Goal: Information Seeking & Learning: Find specific fact

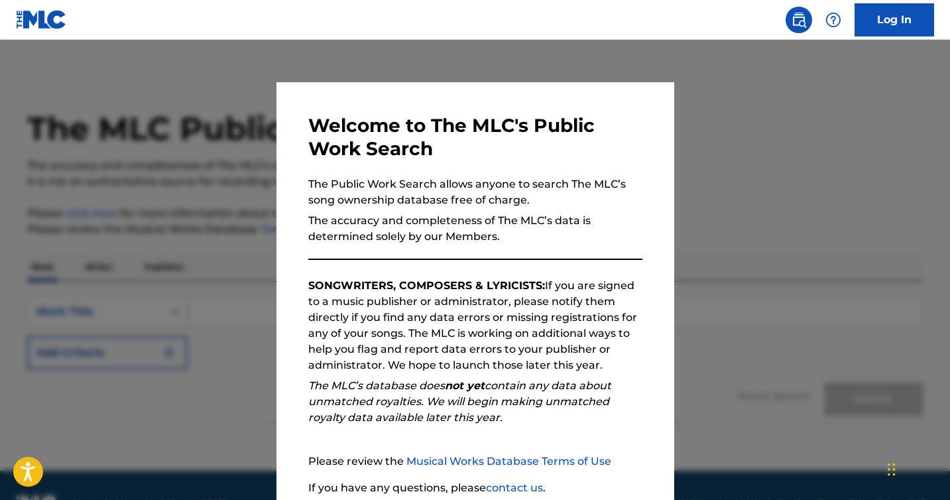
click at [679, 186] on div at bounding box center [475, 290] width 950 height 500
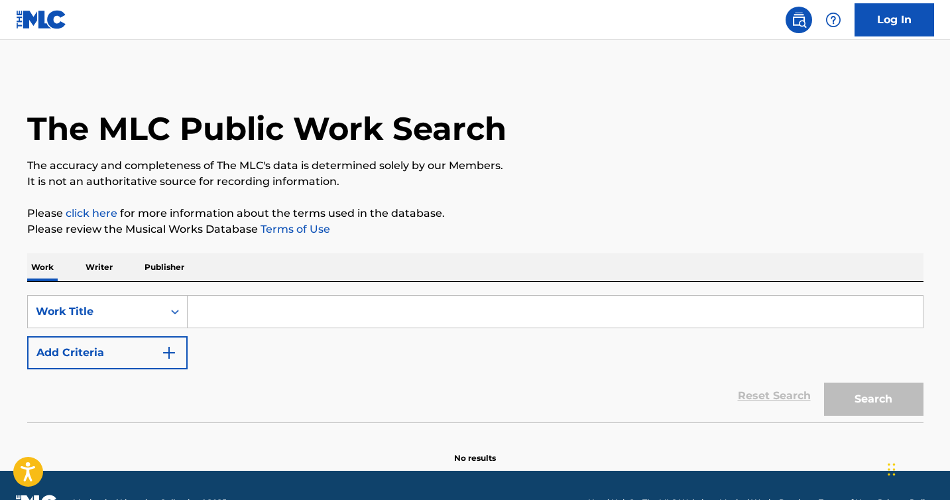
click at [369, 322] on input "Search Form" at bounding box center [555, 312] width 735 height 32
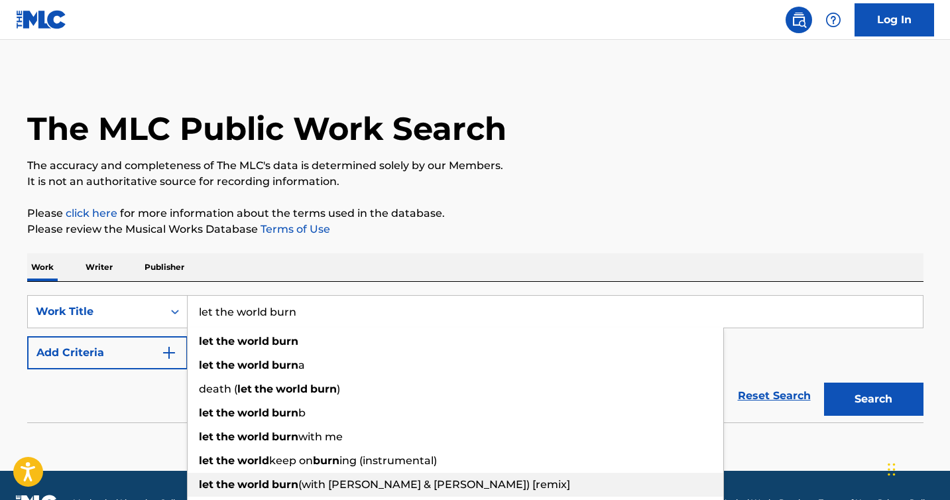
click at [503, 485] on div "let the world burn (with [PERSON_NAME] & [PERSON_NAME]) [remix]" at bounding box center [456, 485] width 536 height 24
type input "let the world burn (with [PERSON_NAME] & [PERSON_NAME]) [remix]"
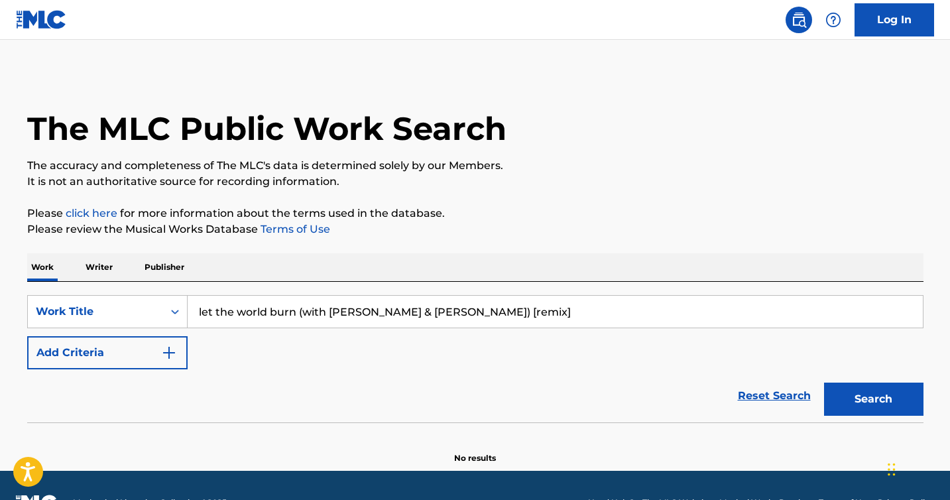
click at [870, 408] on button "Search" at bounding box center [873, 399] width 99 height 33
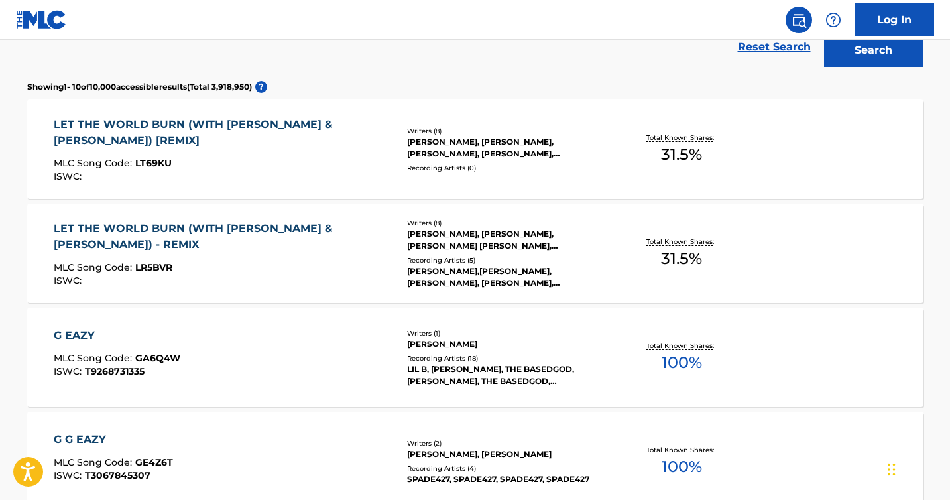
scroll to position [349, 0]
click at [308, 126] on div "LET THE WORLD BURN (WITH [PERSON_NAME] & [PERSON_NAME]) [REMIX]" at bounding box center [219, 132] width 330 height 32
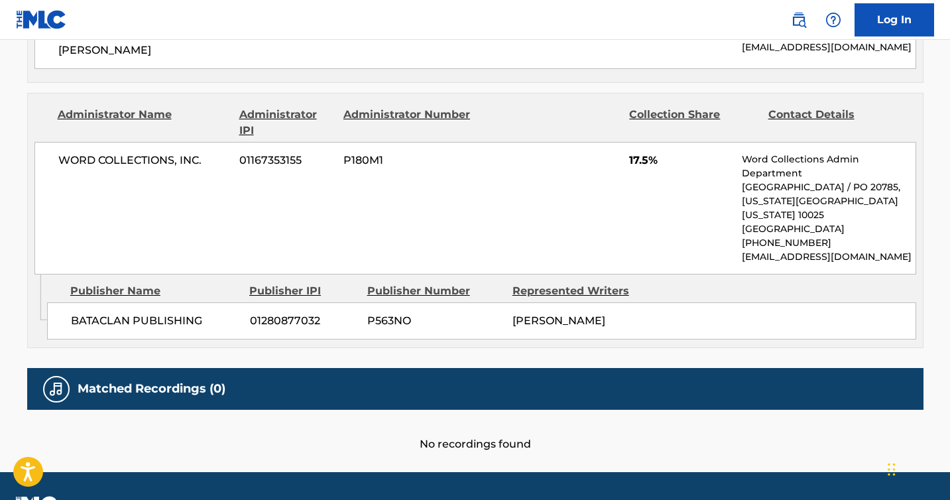
scroll to position [853, 0]
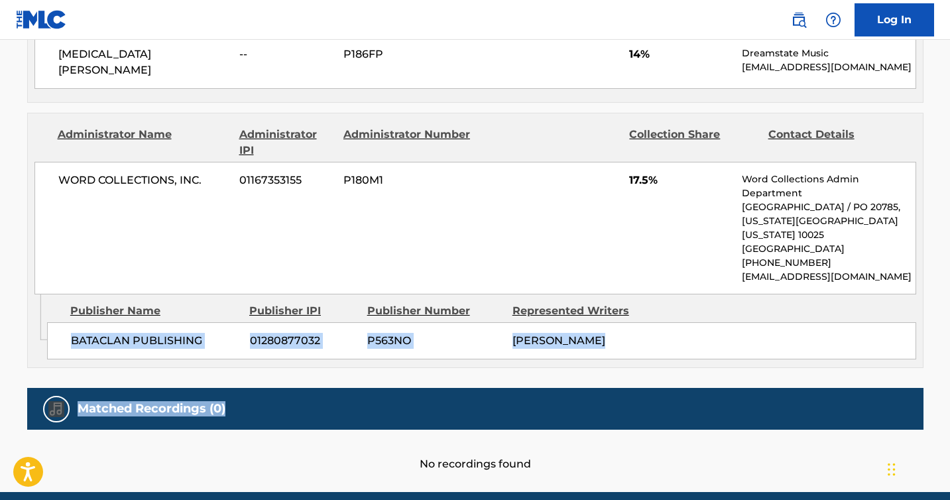
drag, startPoint x: 950, startPoint y: 373, endPoint x: 954, endPoint y: 275, distance: 98.3
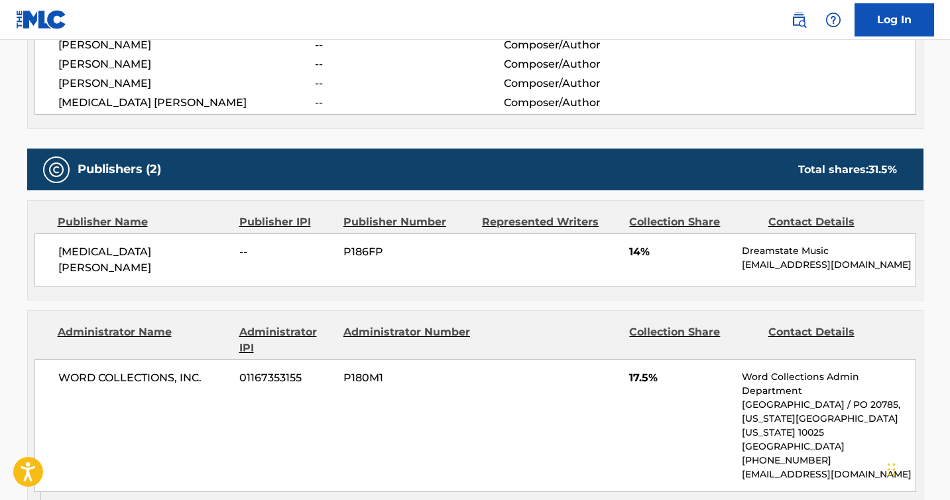
scroll to position [658, 0]
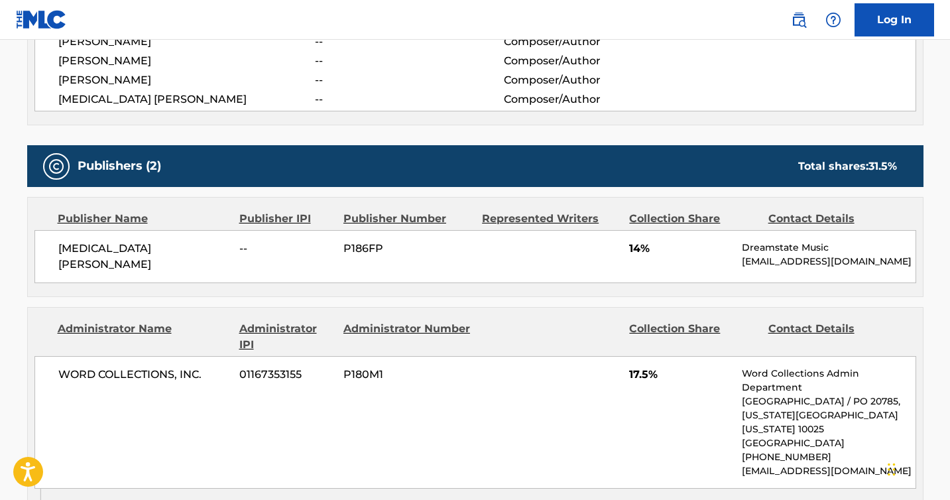
scroll to position [384, 0]
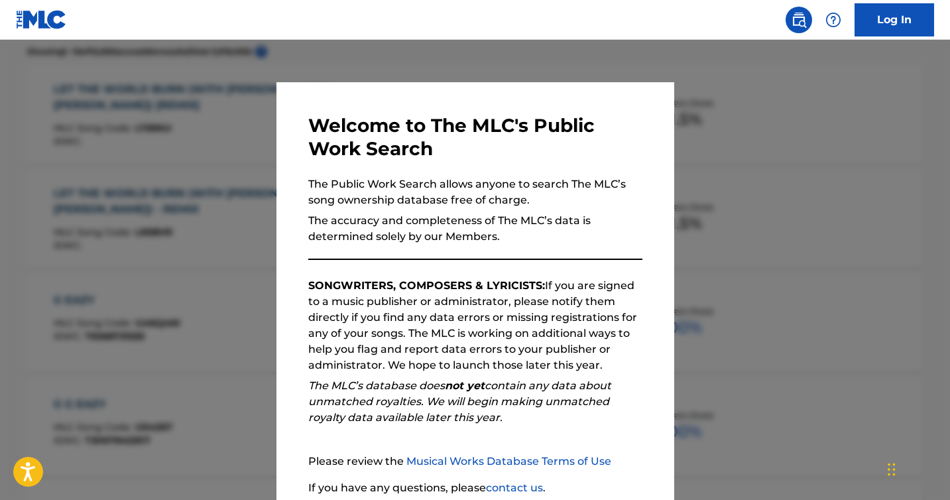
click at [712, 115] on div at bounding box center [475, 290] width 950 height 500
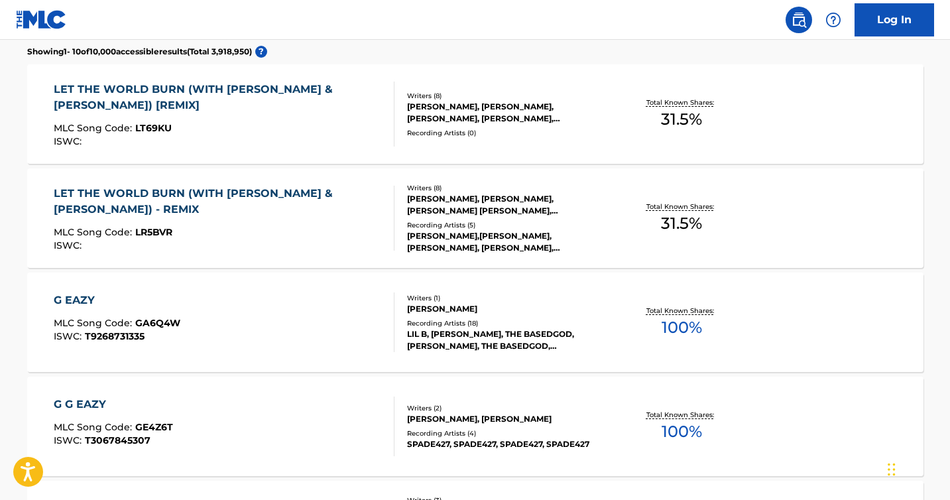
click at [178, 194] on div "LET THE WORLD BURN (WITH [PERSON_NAME] & [PERSON_NAME]) - REMIX" at bounding box center [219, 202] width 330 height 32
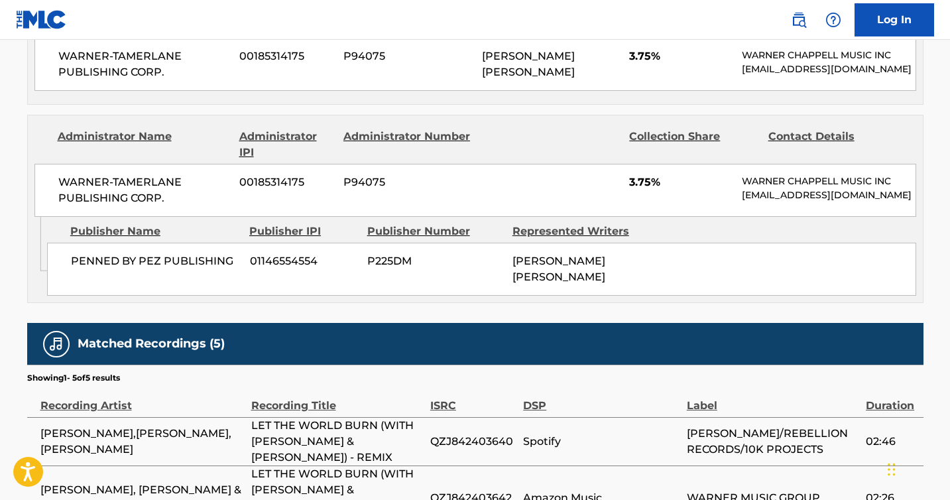
scroll to position [1800, 0]
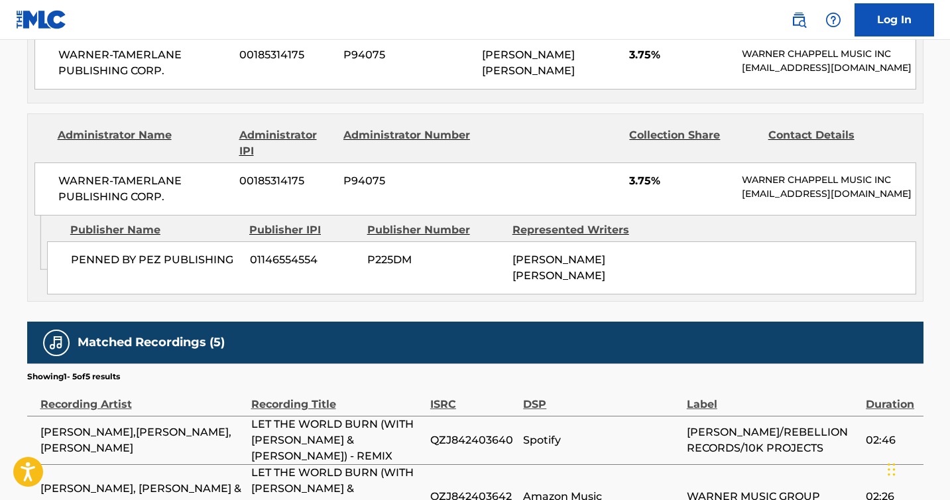
drag, startPoint x: 954, startPoint y: 384, endPoint x: 953, endPoint y: 450, distance: 65.7
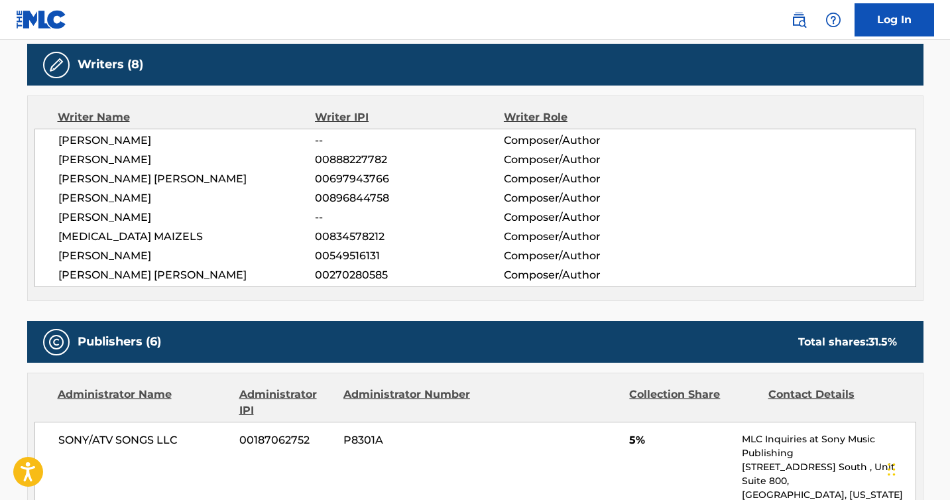
scroll to position [0, 0]
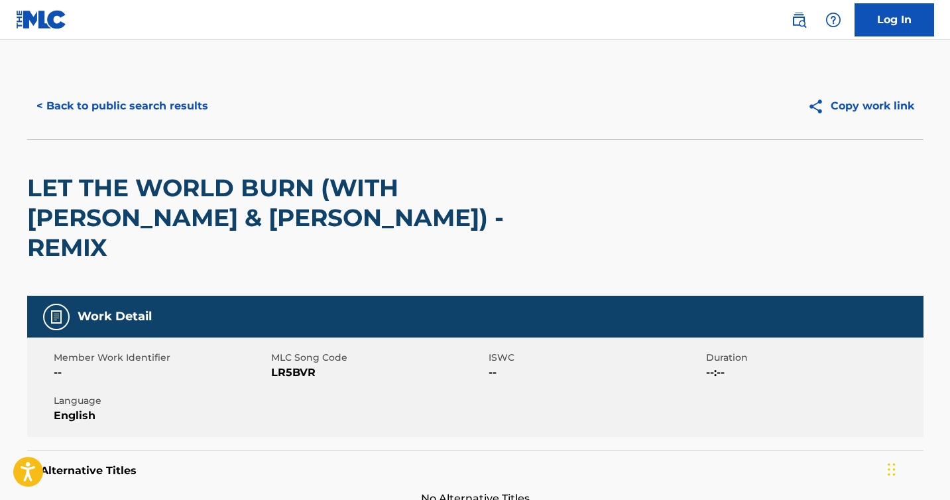
click at [171, 110] on button "< Back to public search results" at bounding box center [122, 106] width 190 height 33
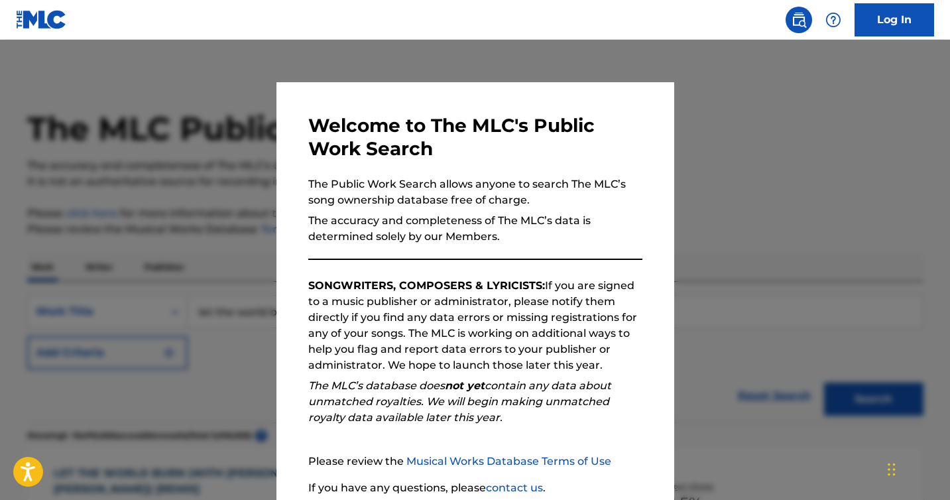
scroll to position [418, 0]
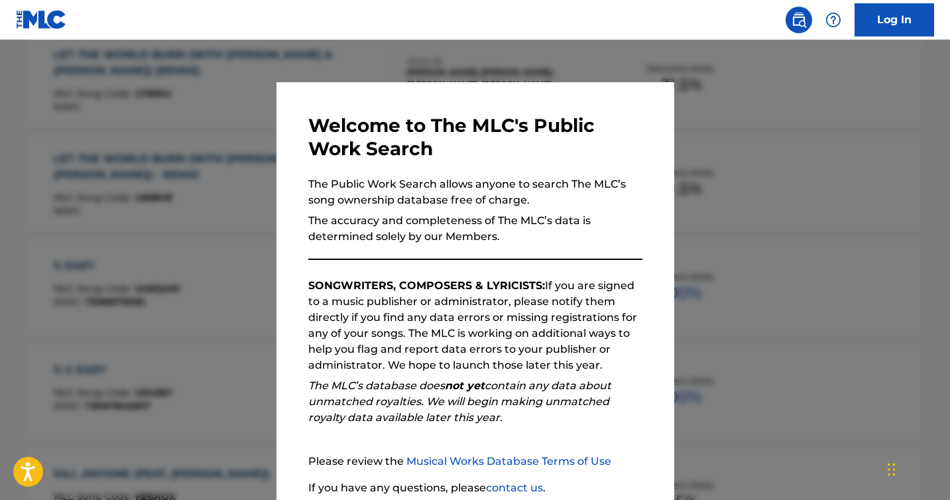
click at [768, 153] on div at bounding box center [475, 290] width 950 height 500
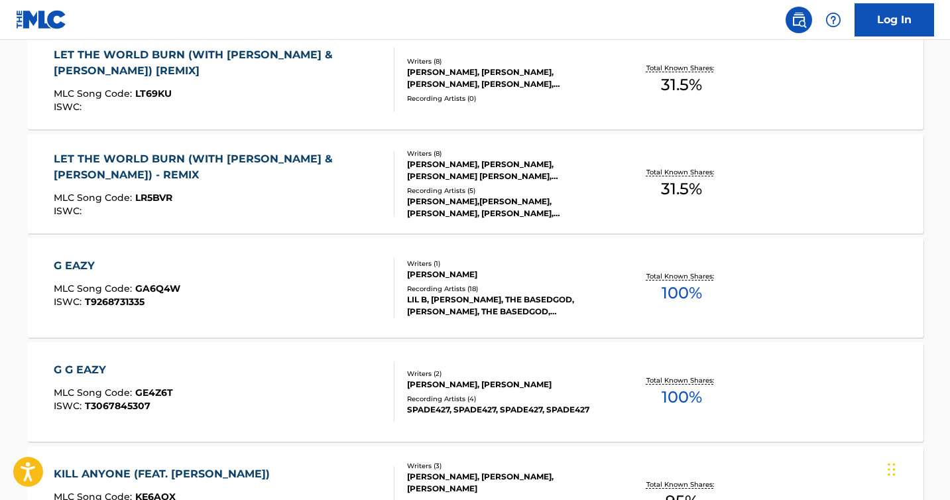
click at [950, 119] on main "The MLC Public Work Search The accuracy and completeness of The MLC's data is d…" at bounding box center [475, 381] width 950 height 1520
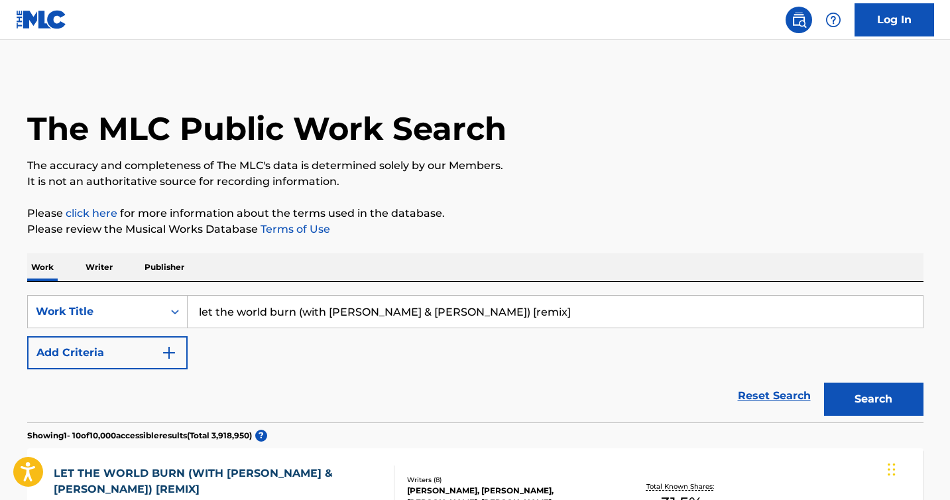
drag, startPoint x: 542, startPoint y: 318, endPoint x: 152, endPoint y: 247, distance: 397.0
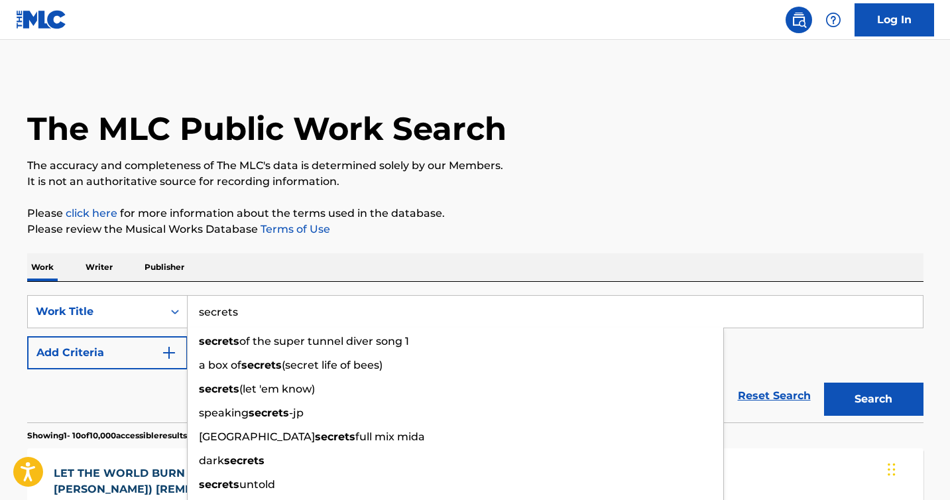
type input "secrets"
click at [122, 345] on button "Add Criteria" at bounding box center [107, 352] width 160 height 33
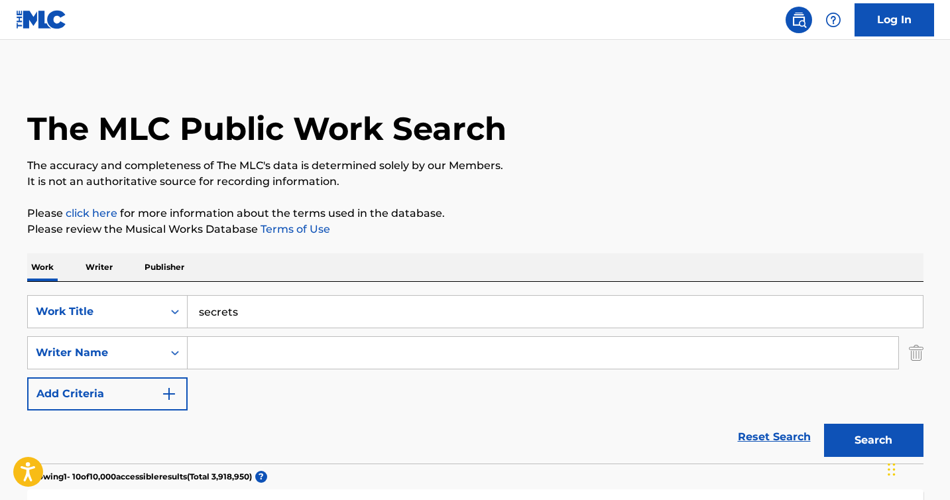
click at [233, 342] on input "Search Form" at bounding box center [543, 353] width 711 height 32
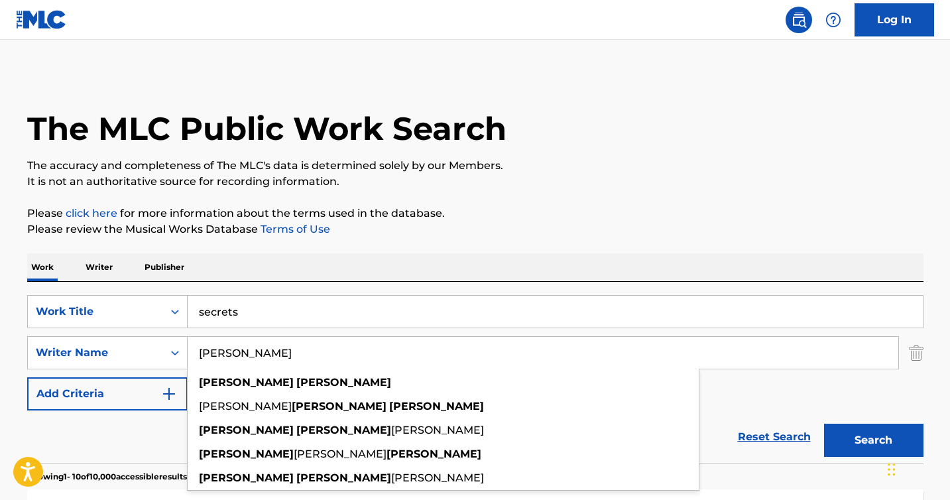
type input "[PERSON_NAME]"
click at [824, 424] on button "Search" at bounding box center [873, 440] width 99 height 33
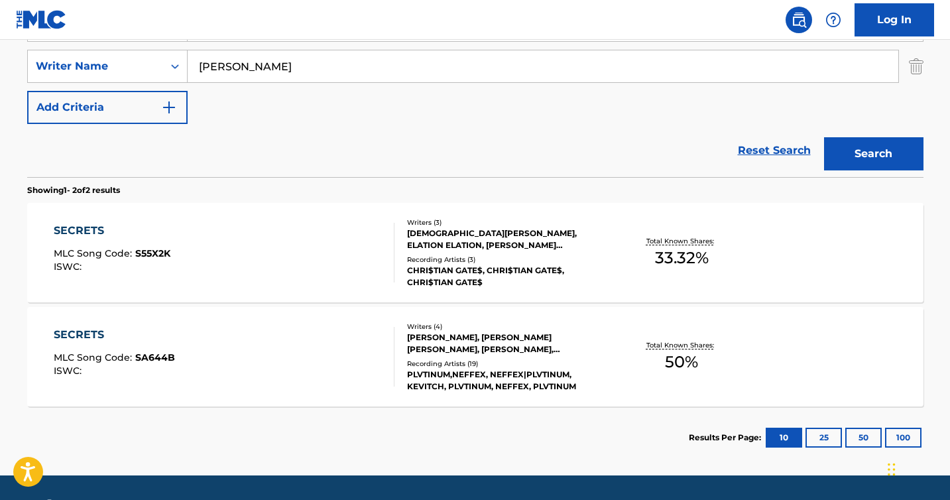
scroll to position [285, 0]
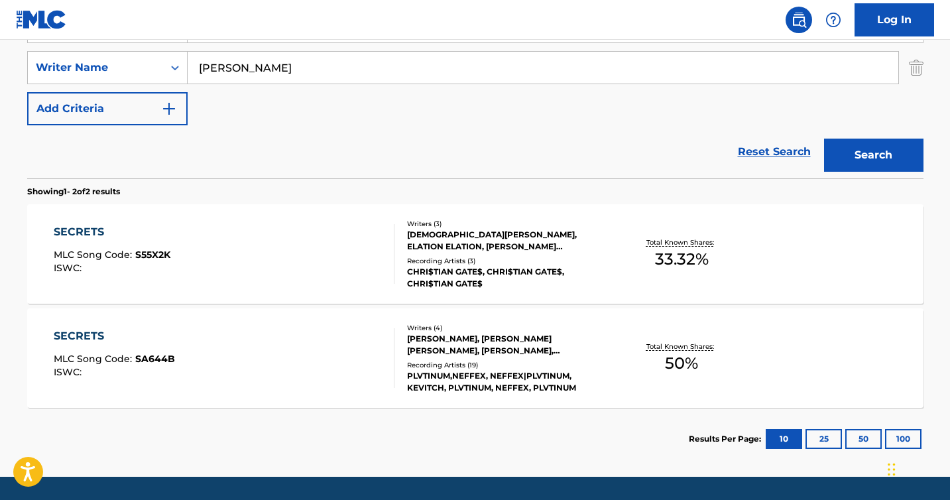
click at [351, 236] on div "SECRETS MLC Song Code : S55X2K ISWC :" at bounding box center [224, 254] width 341 height 60
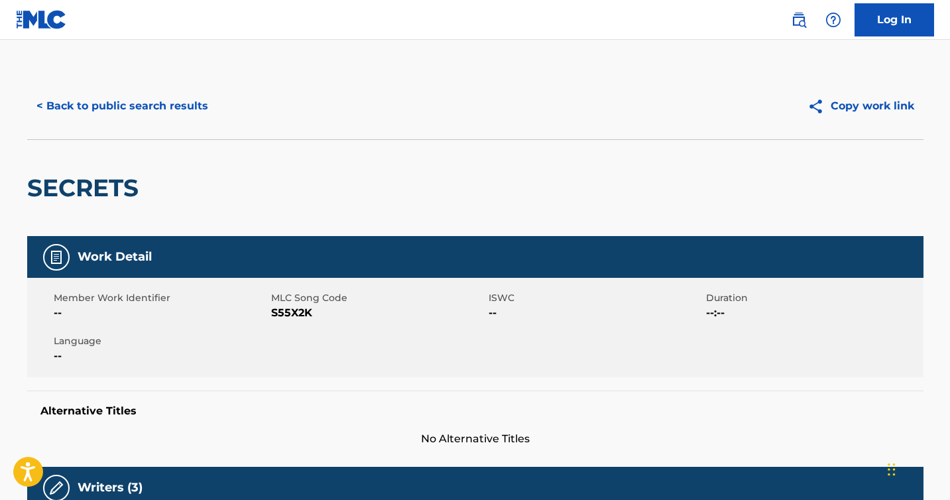
click at [115, 103] on button "< Back to public search results" at bounding box center [122, 106] width 190 height 33
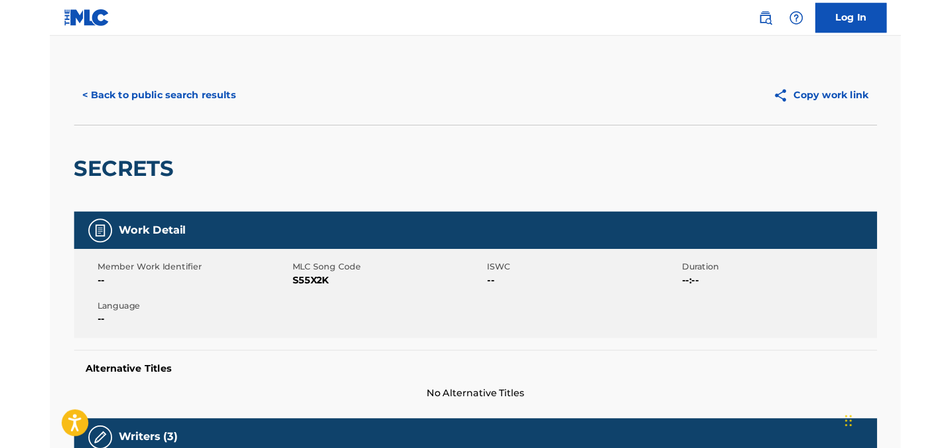
scroll to position [250, 0]
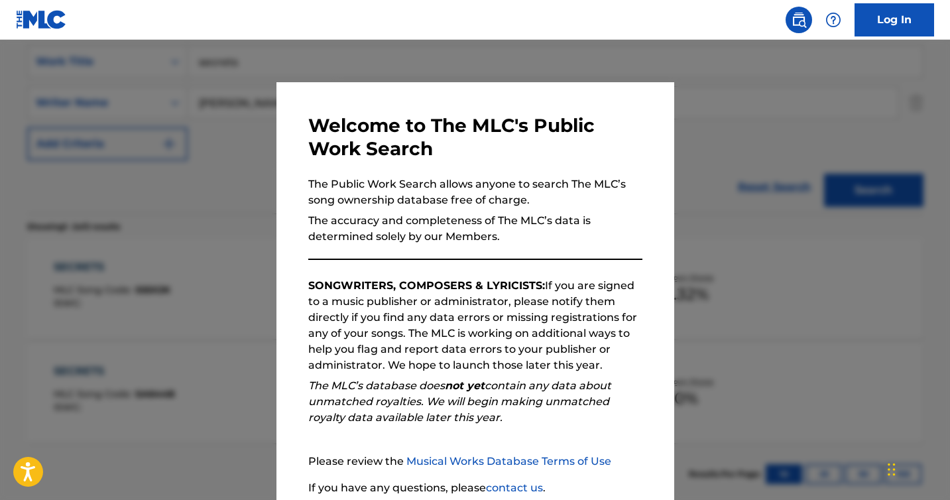
click at [787, 89] on div at bounding box center [475, 290] width 950 height 500
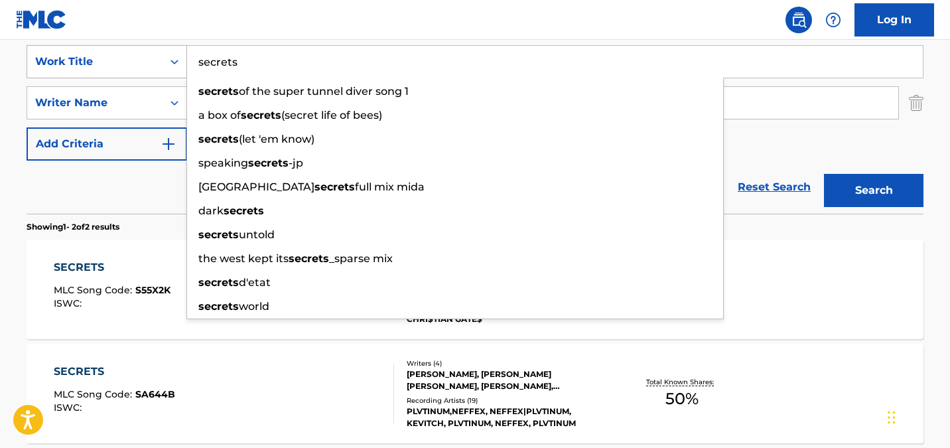
drag, startPoint x: 273, startPoint y: 72, endPoint x: 163, endPoint y: 60, distance: 110.7
click at [163, 59] on div "SearchWithCriteriacc8cf816-0a28-4c6a-9392-235a1c479872 Work Title secrets secre…" at bounding box center [475, 61] width 897 height 33
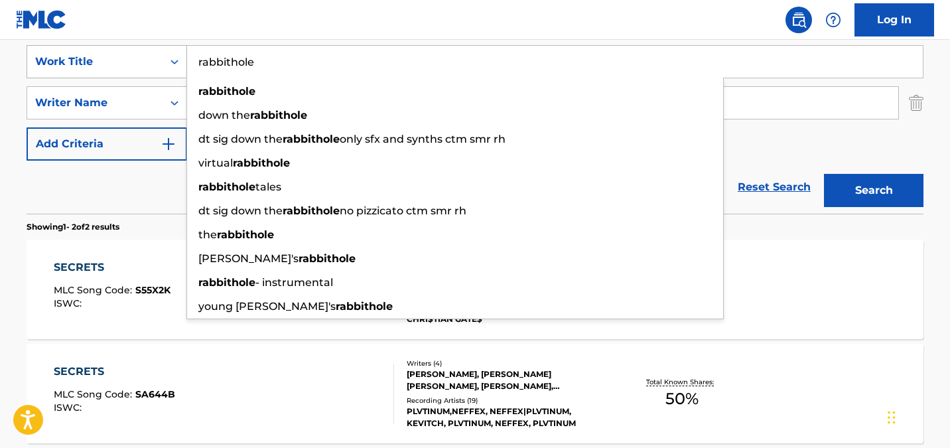
type input "rabbithole"
click at [824, 174] on button "Search" at bounding box center [873, 190] width 99 height 33
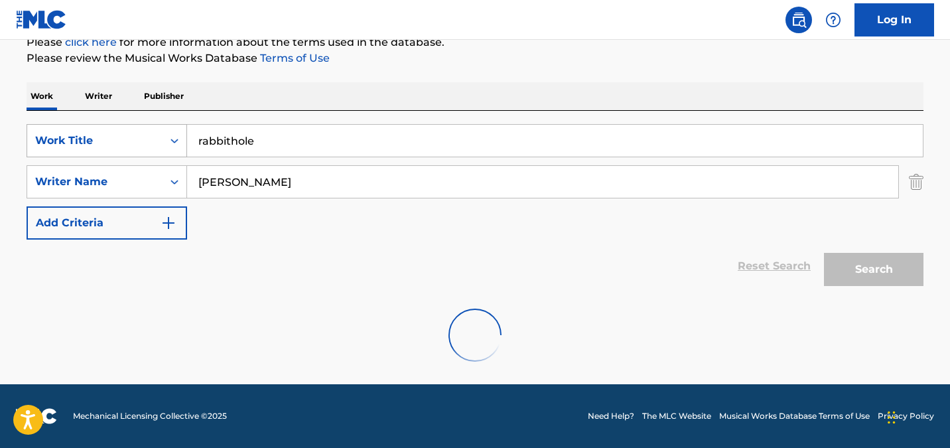
scroll to position [128, 0]
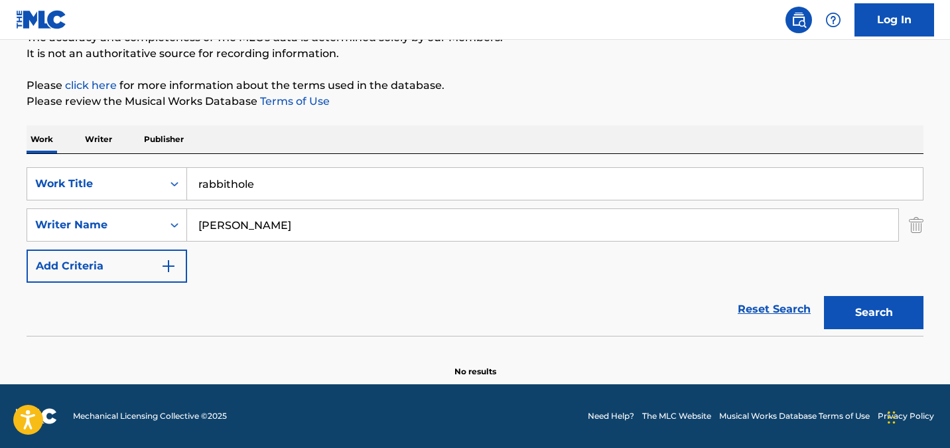
drag, startPoint x: 335, startPoint y: 225, endPoint x: 195, endPoint y: 216, distance: 140.2
click at [195, 216] on input "[PERSON_NAME]" at bounding box center [542, 225] width 711 height 32
click at [881, 328] on button "Search" at bounding box center [873, 312] width 99 height 33
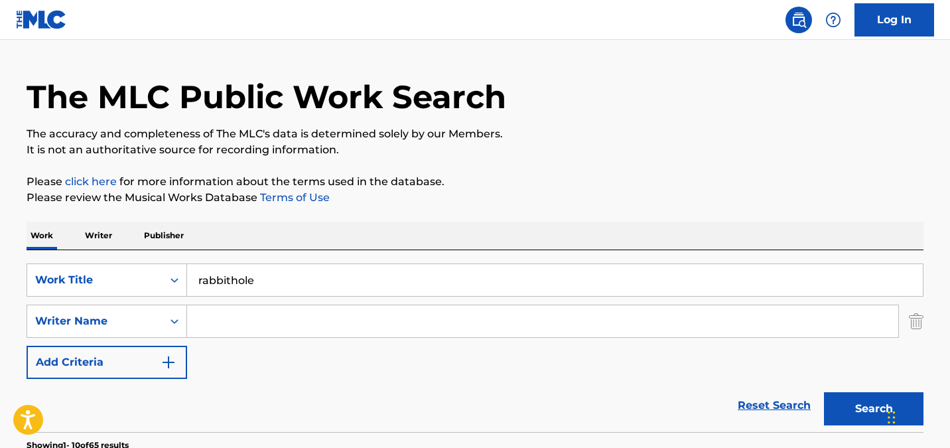
scroll to position [0, 0]
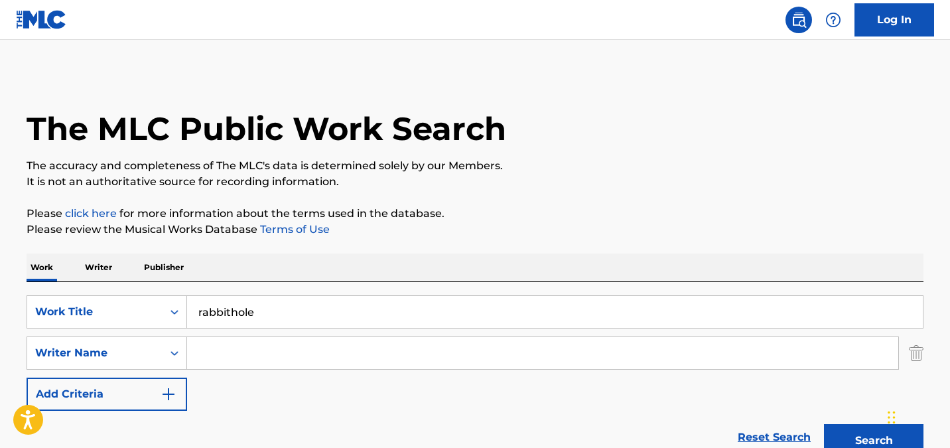
click at [225, 359] on input "Search Form" at bounding box center [542, 353] width 711 height 32
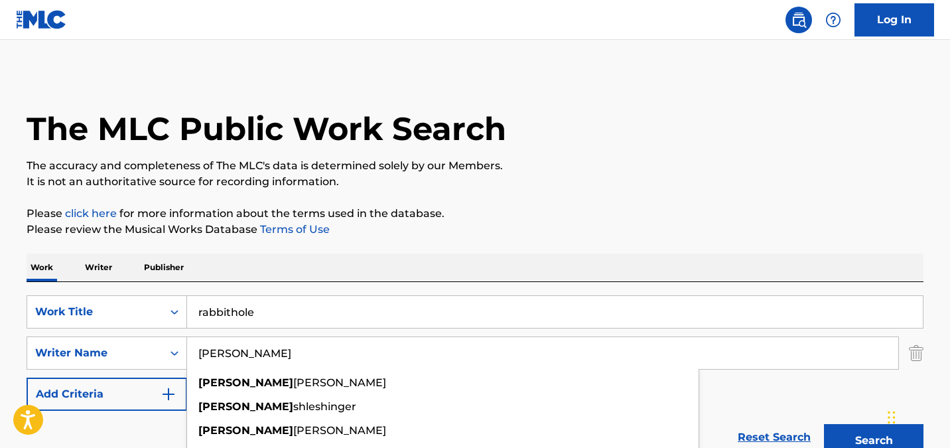
type input "[PERSON_NAME]"
click at [824, 424] on button "Search" at bounding box center [873, 440] width 99 height 33
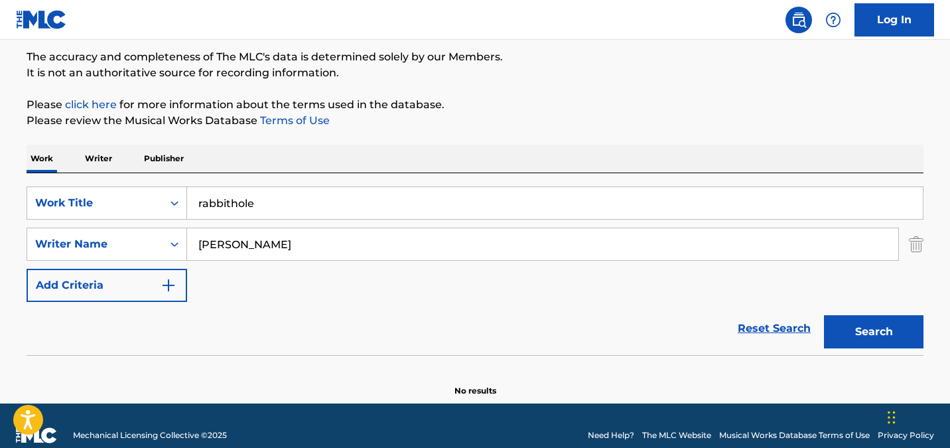
scroll to position [128, 0]
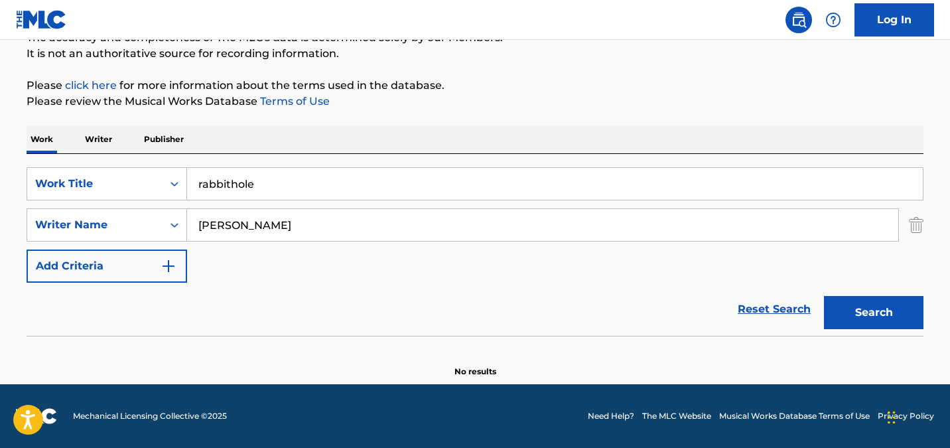
click at [229, 186] on input "rabbithole" at bounding box center [554, 184] width 735 height 32
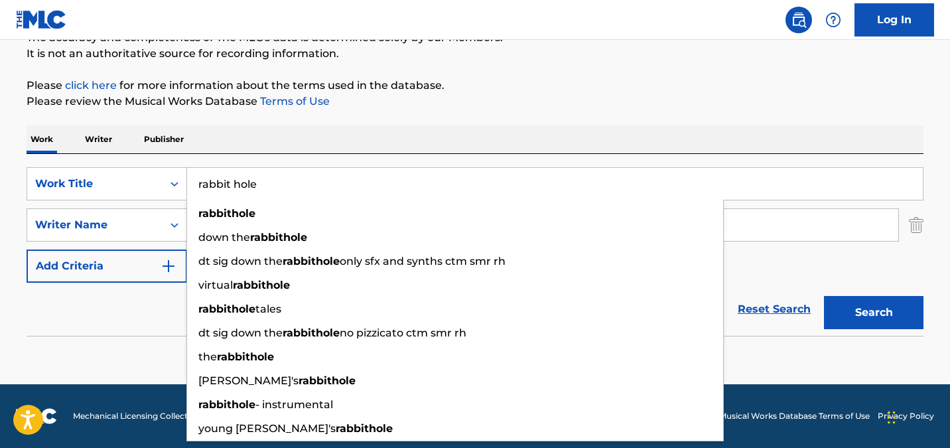
type input "rabbit hole"
click at [824, 296] on button "Search" at bounding box center [873, 312] width 99 height 33
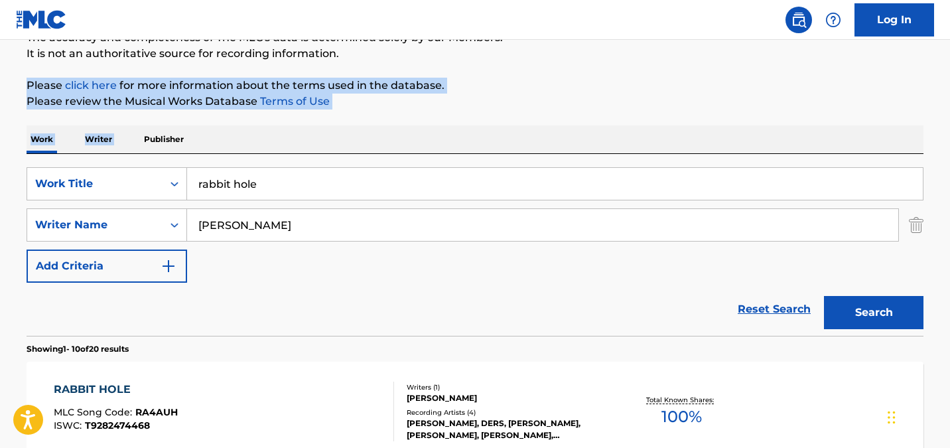
drag, startPoint x: 949, startPoint y: 57, endPoint x: 946, endPoint y: 126, distance: 69.0
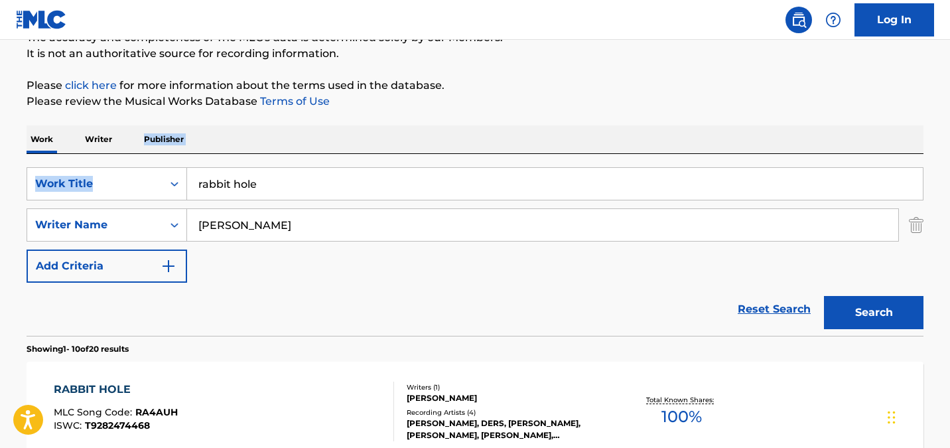
drag, startPoint x: 949, startPoint y: 125, endPoint x: 954, endPoint y: 187, distance: 62.5
click at [950, 186] on html "Accessibility Screen-Reader Guide, Feedback, and Issue Reporting | New window L…" at bounding box center [475, 96] width 950 height 448
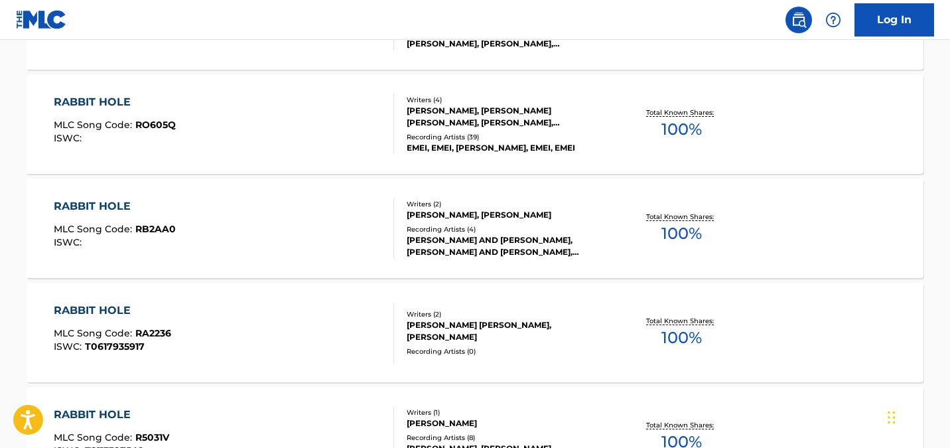
click at [131, 101] on div "RABBIT HOLE" at bounding box center [115, 102] width 122 height 16
